Goal: Obtain resource: Obtain resource

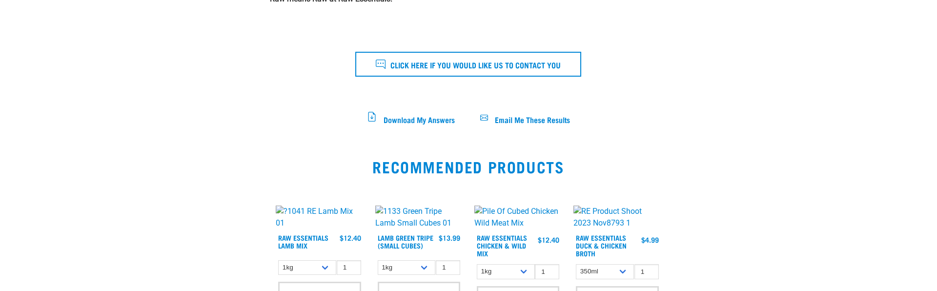
scroll to position [582, 0]
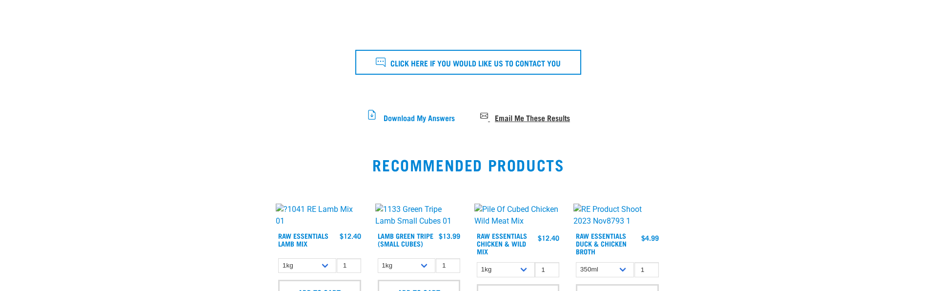
click at [531, 120] on span "Email Me These Results" at bounding box center [532, 116] width 75 height 5
click at [537, 120] on span "Email Me These Results" at bounding box center [532, 116] width 75 height 5
click at [521, 120] on span "Email Me These Results" at bounding box center [532, 116] width 75 height 5
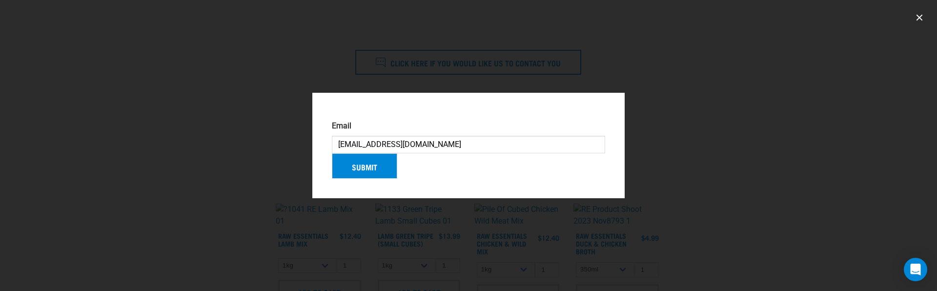
click at [362, 136] on input "[EMAIL_ADDRESS][DOMAIN_NAME]" at bounding box center [468, 145] width 273 height 18
click at [361, 136] on input "[EMAIL_ADDRESS][DOMAIN_NAME]" at bounding box center [468, 145] width 273 height 18
type input "jsolistr@gmail.com"
click at [388, 167] on button "Submit" at bounding box center [364, 165] width 65 height 25
